Goal: Transaction & Acquisition: Purchase product/service

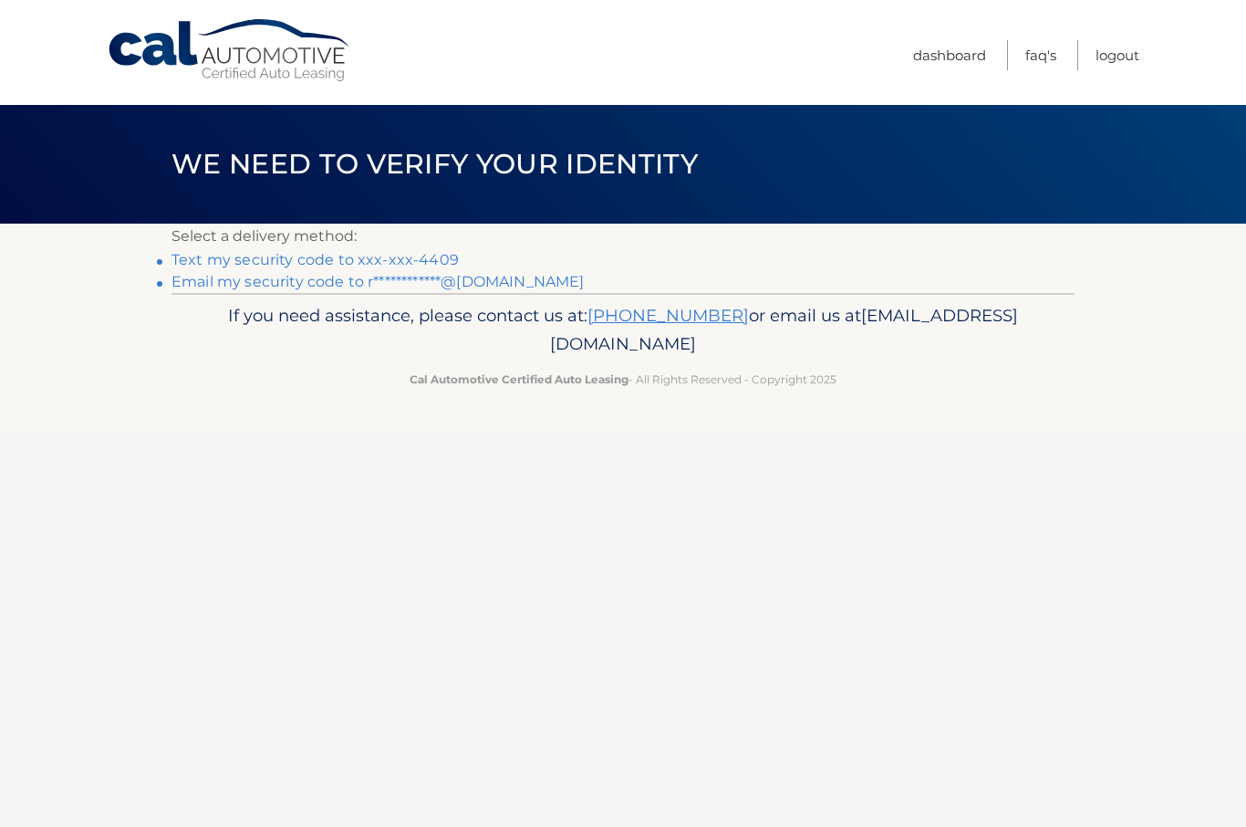
click at [241, 261] on link "Text my security code to xxx-xxx-4409" at bounding box center [315, 259] width 287 height 17
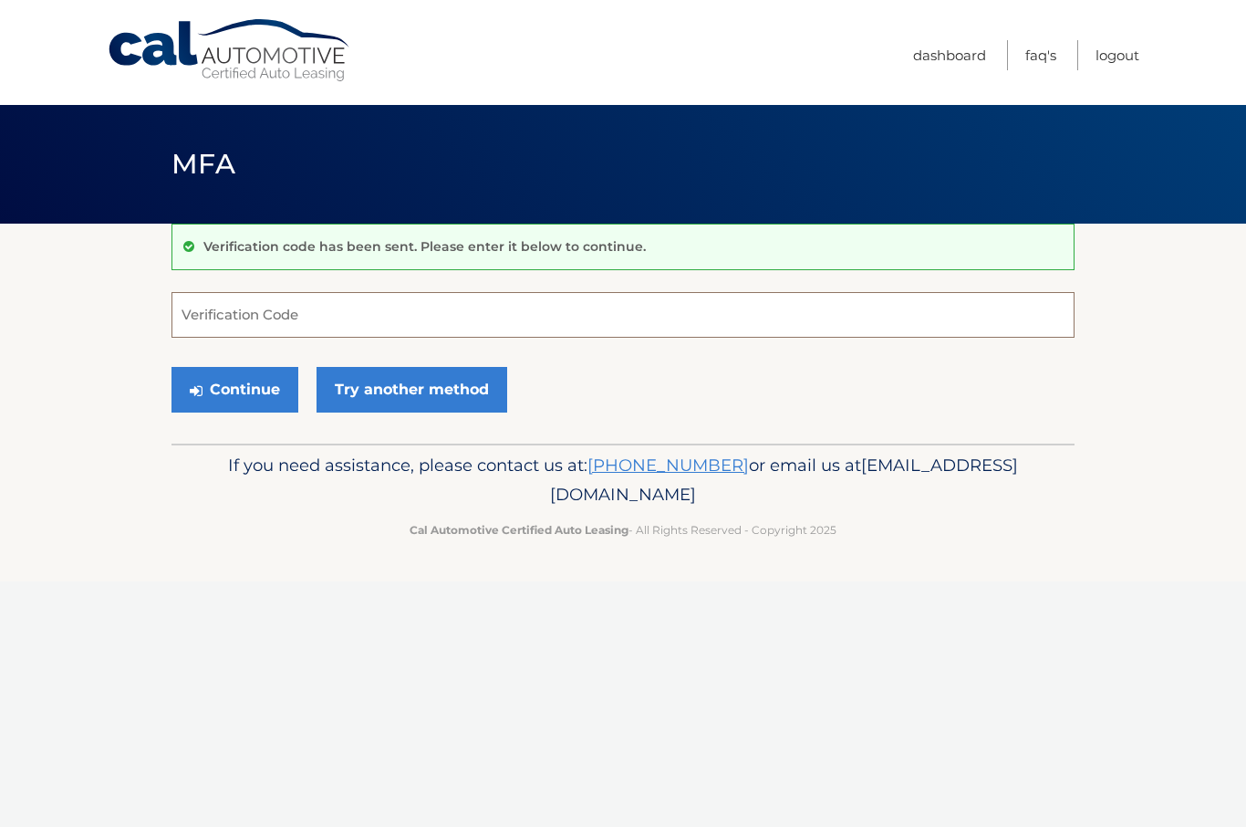
click at [290, 309] on input "Verification Code" at bounding box center [623, 315] width 903 height 46
type input "326988"
click at [234, 389] on button "Continue" at bounding box center [235, 390] width 127 height 46
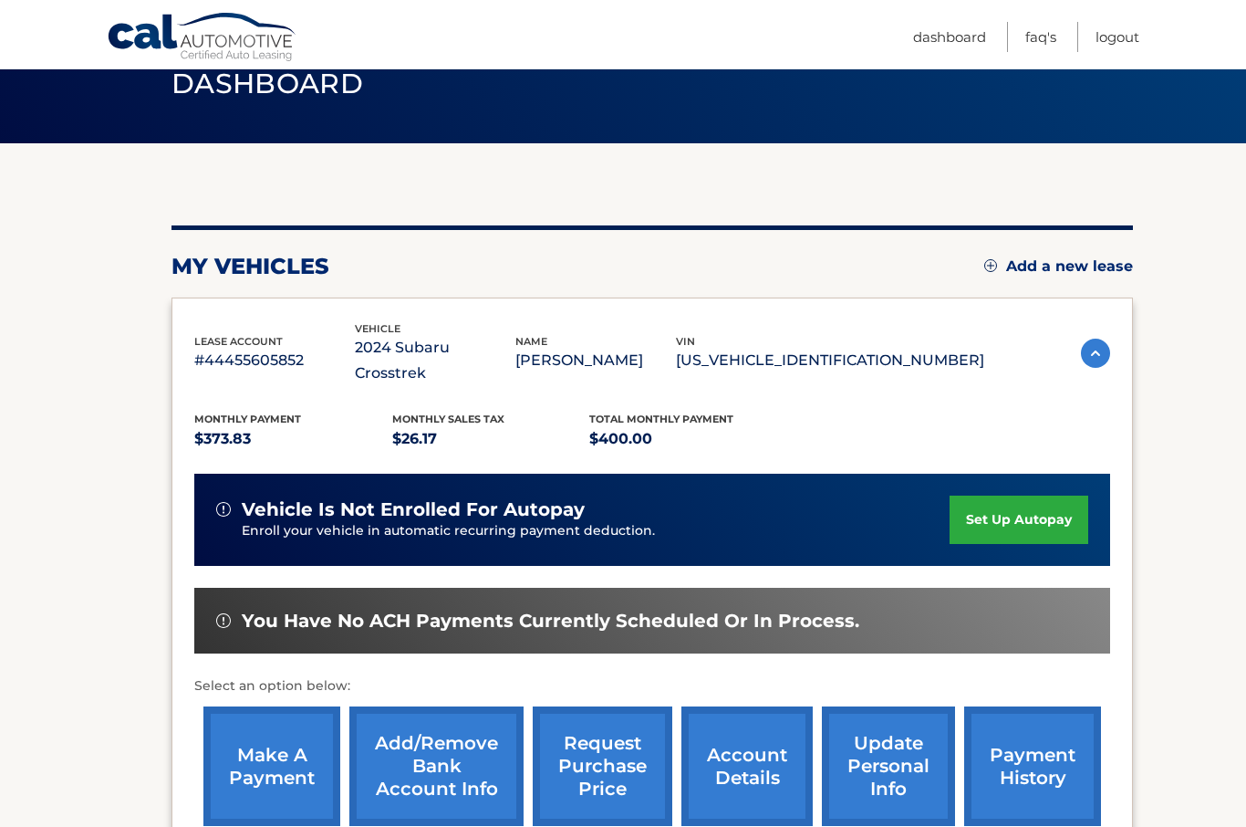
scroll to position [88, 0]
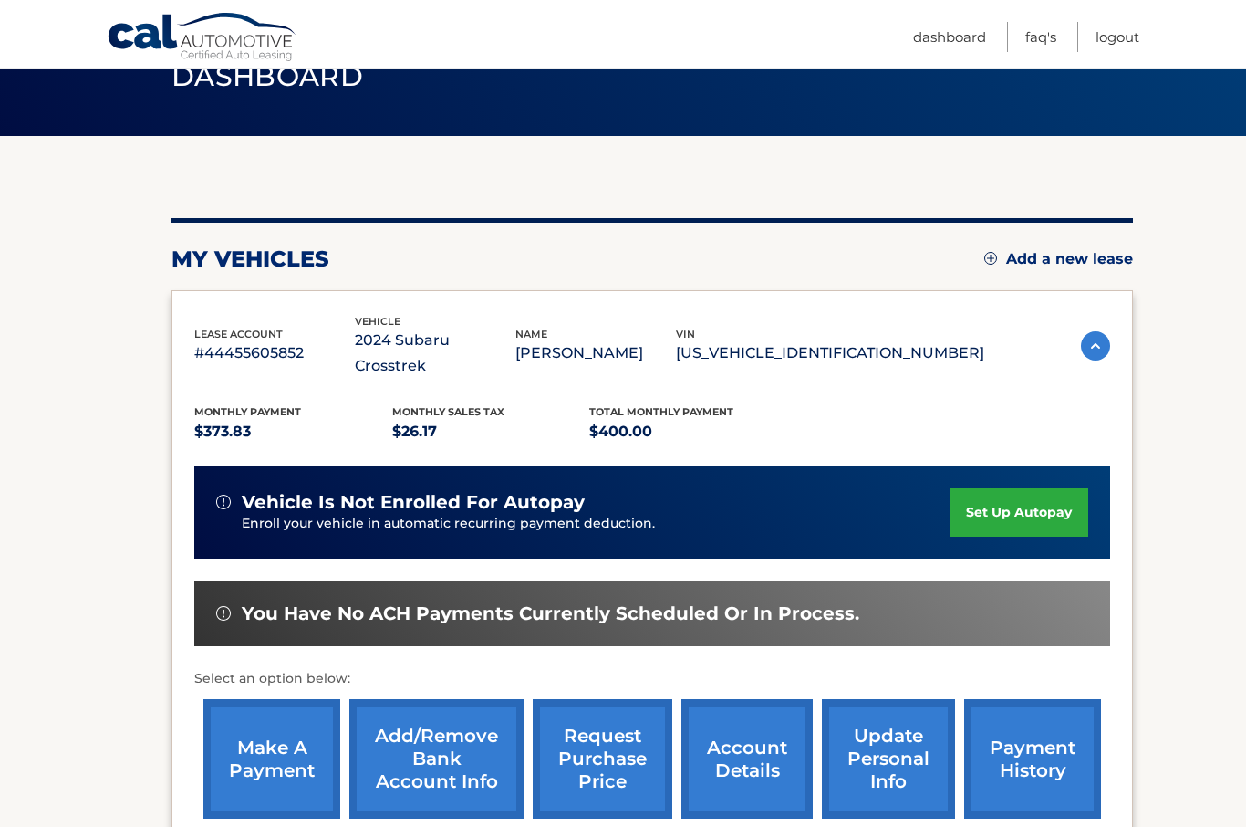
click at [266, 739] on link "make a payment" at bounding box center [271, 759] width 137 height 120
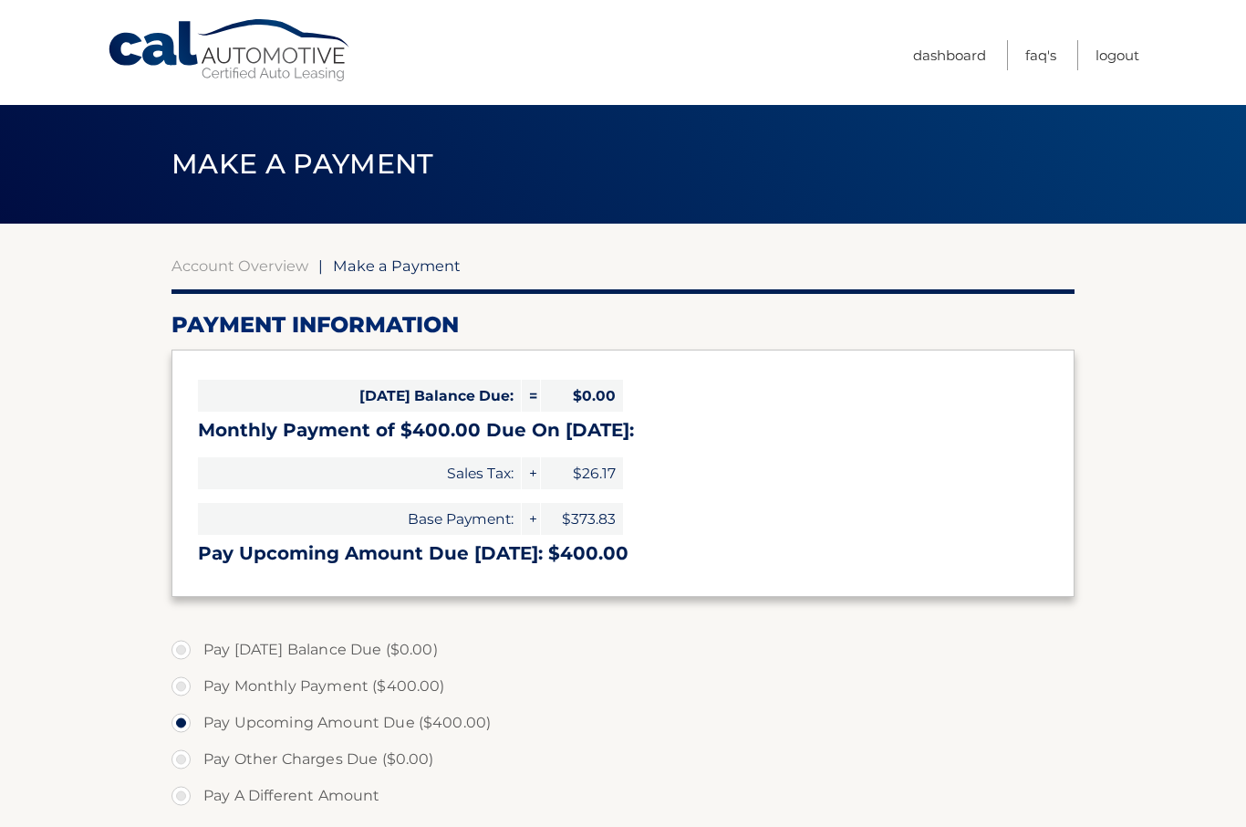
select select "NDgwNjk2NTEtNWY4OC00ODlhLWEwYzItNzkwYWEyZWNjZDEw"
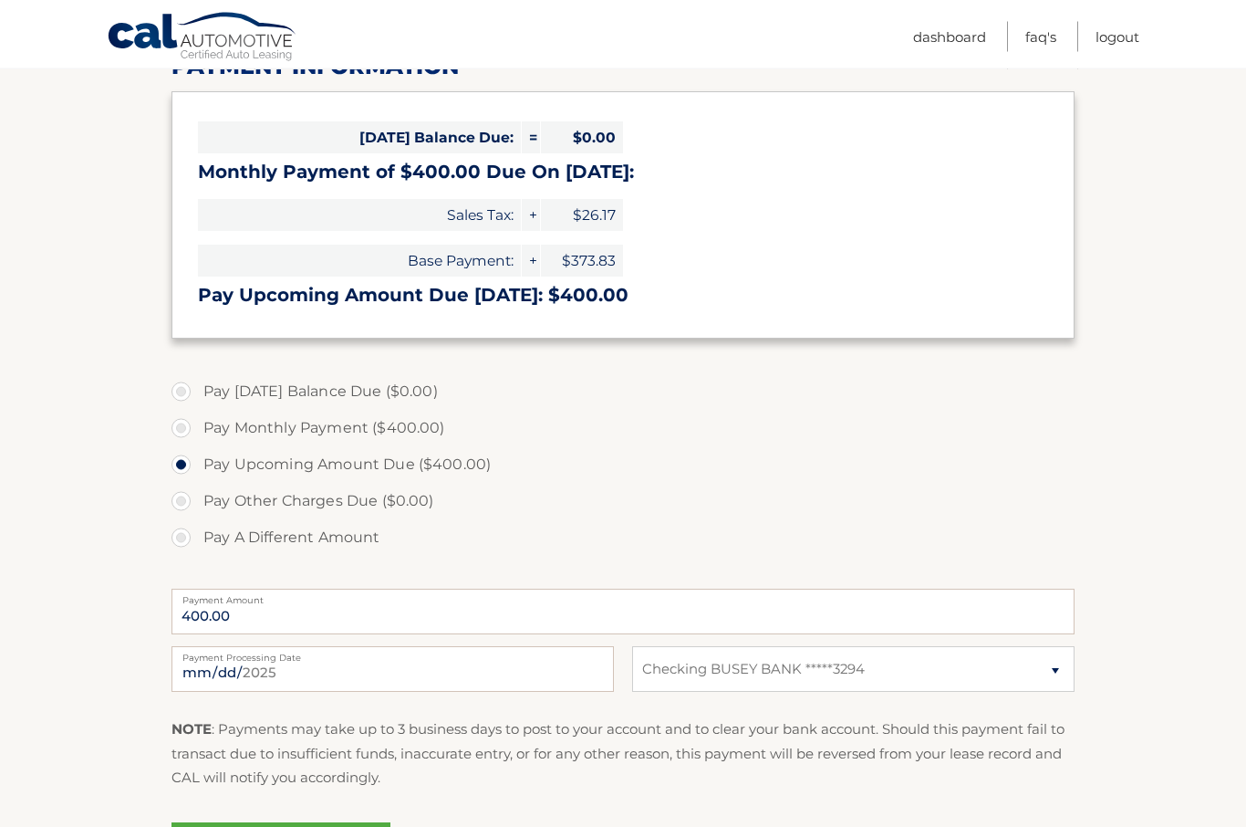
scroll to position [258, 0]
click at [484, 672] on input "2025-09-30" at bounding box center [393, 669] width 443 height 46
type input "2025-10-01"
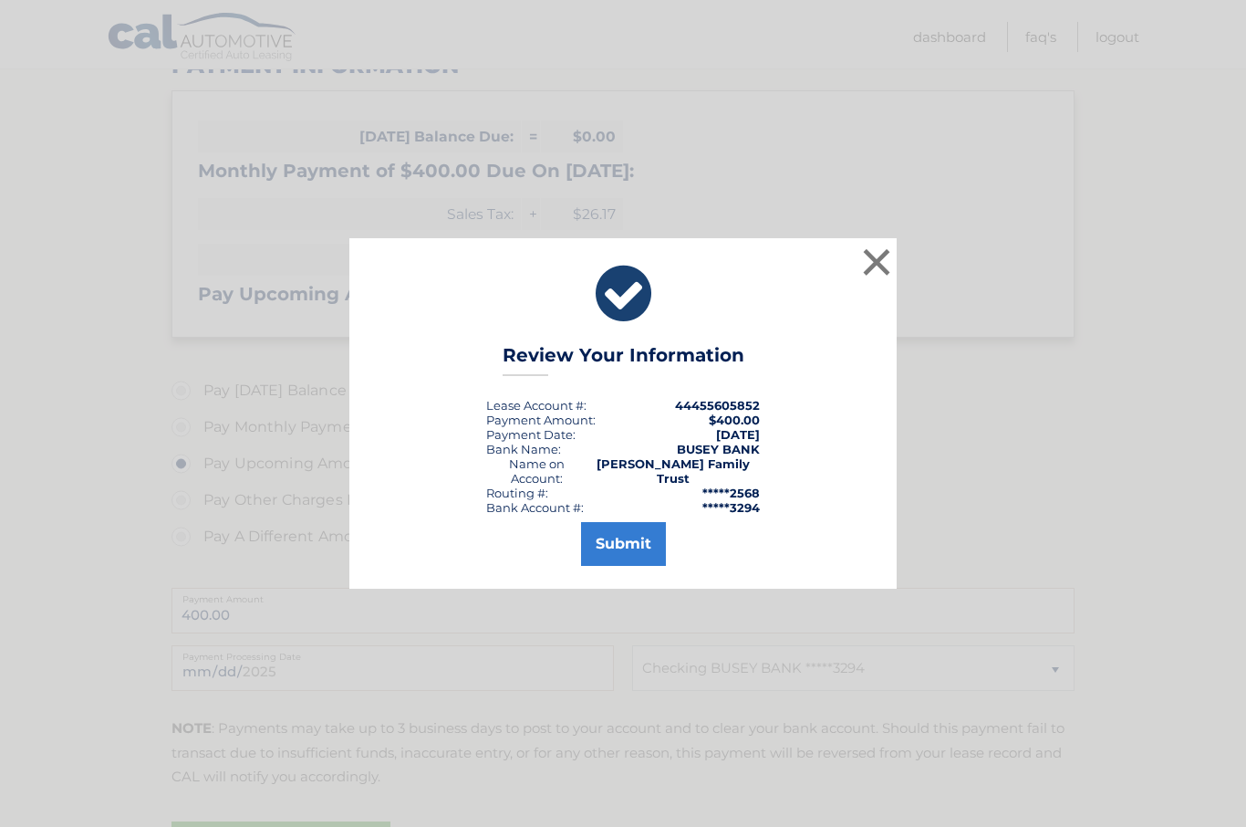
click at [629, 566] on button "Submit" at bounding box center [623, 544] width 85 height 44
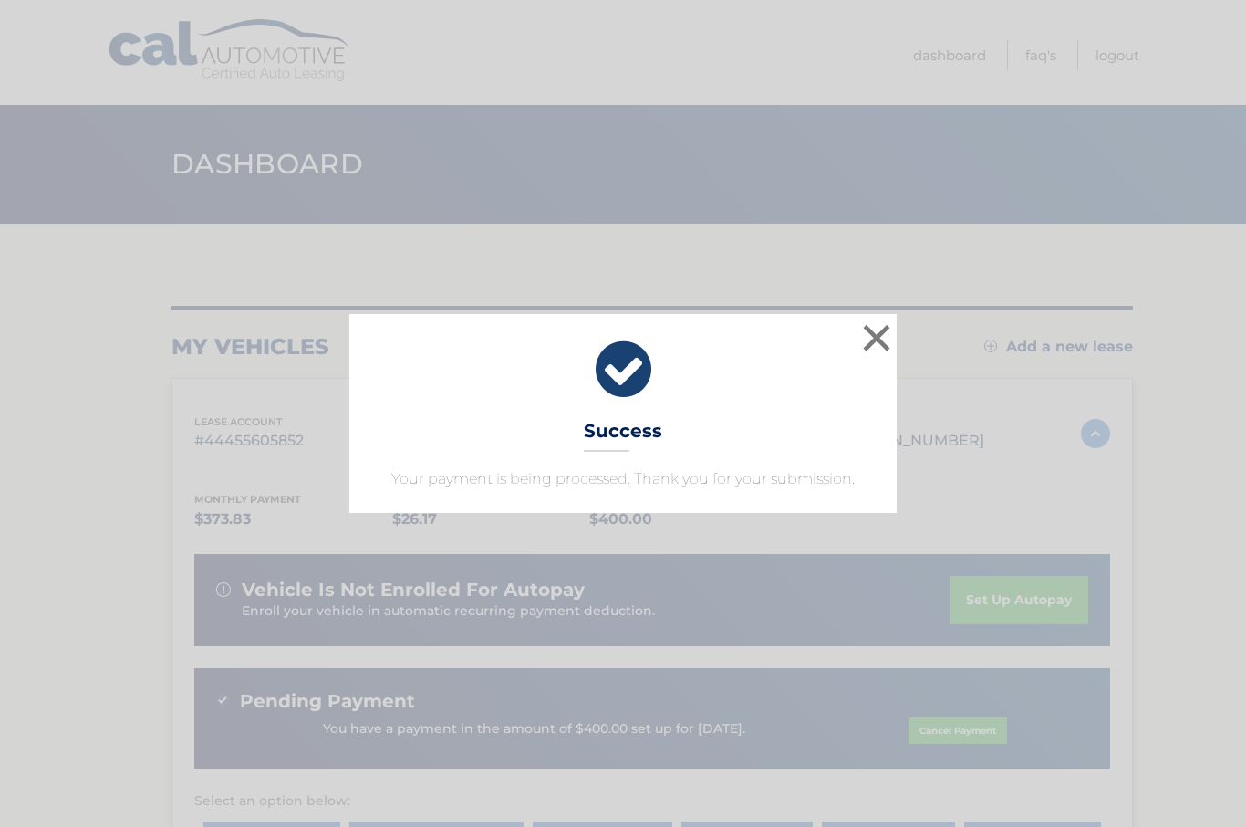
click at [878, 345] on button "×" at bounding box center [877, 337] width 36 height 36
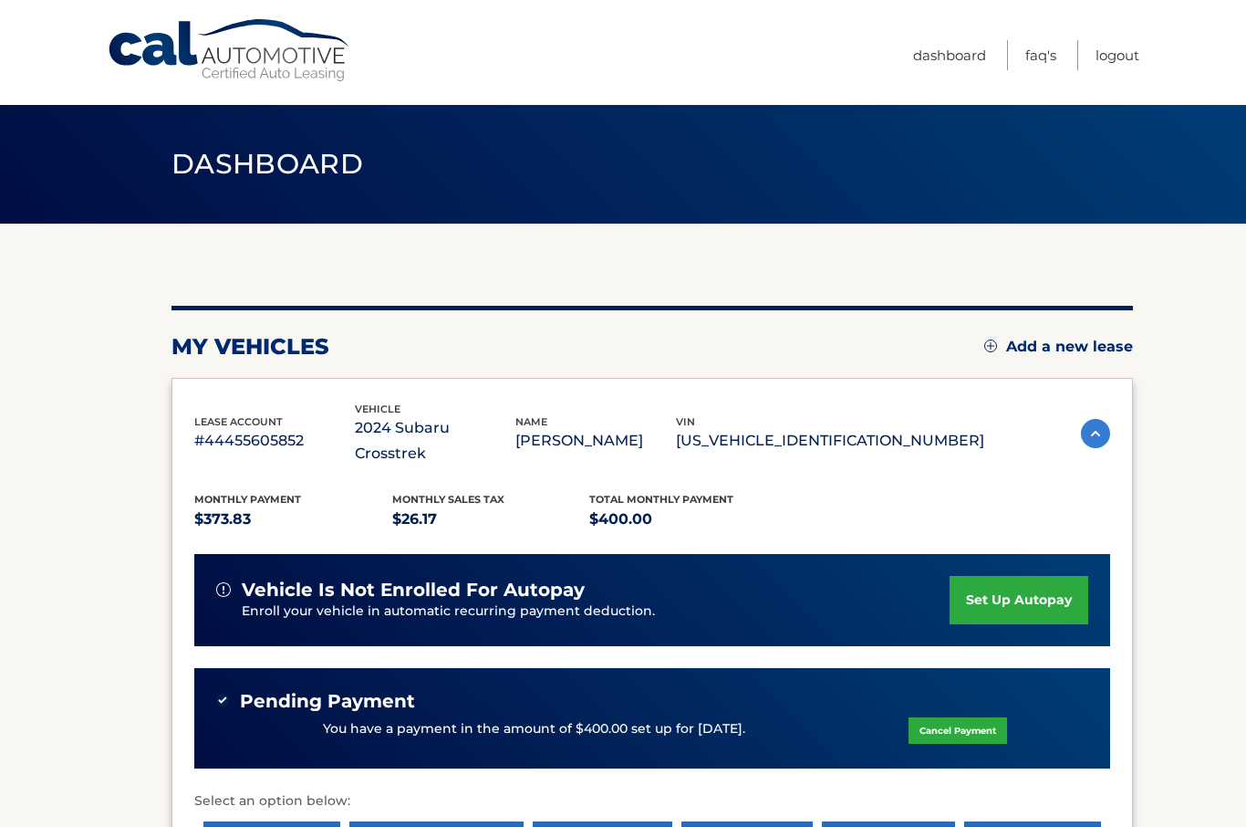
click at [1119, 69] on link "Logout" at bounding box center [1118, 55] width 44 height 30
